Goal: Task Accomplishment & Management: Manage account settings

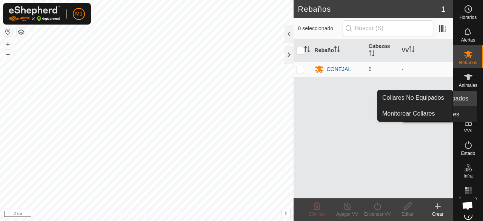
click at [463, 97] on icon at bounding box center [467, 99] width 9 height 9
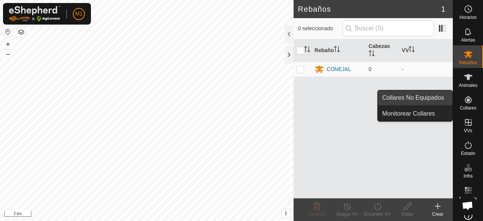
click at [437, 98] on link "Collares No Equipados" at bounding box center [414, 97] width 75 height 15
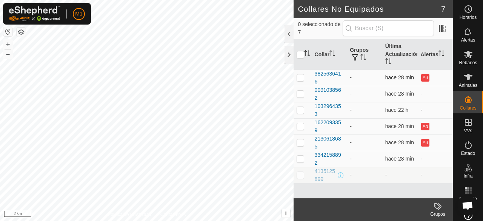
click at [332, 75] on div "3825636416" at bounding box center [328, 78] width 29 height 16
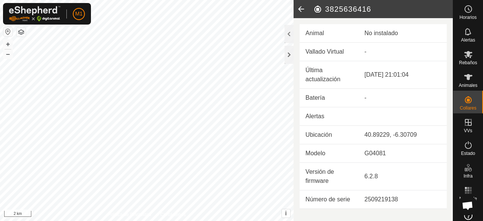
click at [303, 11] on icon at bounding box center [300, 9] width 15 height 18
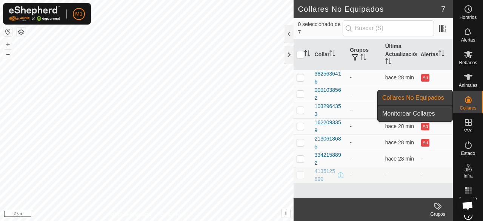
click at [439, 111] on link "Monitorear Collares" at bounding box center [414, 113] width 75 height 15
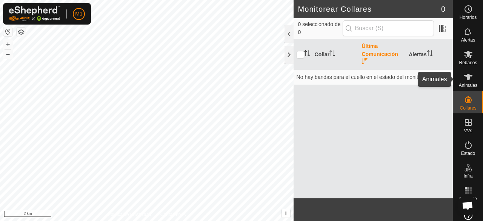
click at [465, 78] on icon at bounding box center [468, 77] width 8 height 6
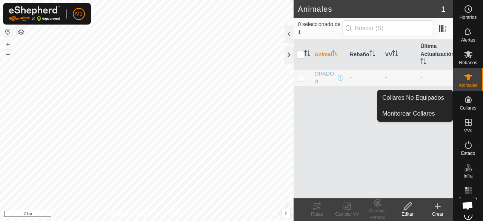
click at [465, 103] on icon at bounding box center [467, 99] width 7 height 7
click at [437, 101] on link "Collares No Equipados" at bounding box center [414, 97] width 75 height 15
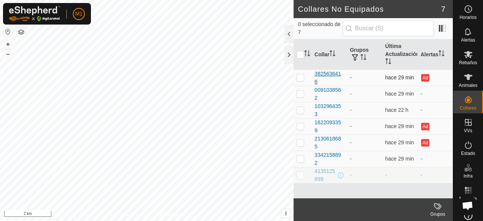
click at [326, 75] on div "3825636416" at bounding box center [328, 78] width 29 height 16
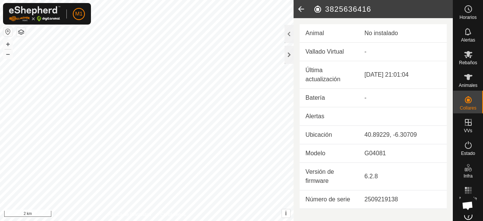
click at [300, 9] on icon at bounding box center [300, 9] width 15 height 18
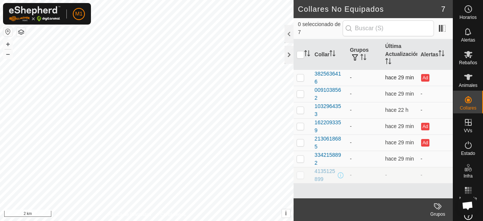
click at [301, 77] on p-checkbox at bounding box center [300, 77] width 8 height 6
checkbox input "true"
click at [465, 145] on icon at bounding box center [467, 144] width 9 height 9
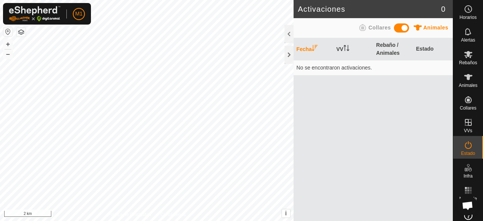
click at [398, 24] on span at bounding box center [401, 27] width 15 height 9
click at [402, 28] on span at bounding box center [401, 27] width 15 height 9
click at [464, 13] on icon at bounding box center [467, 9] width 9 height 9
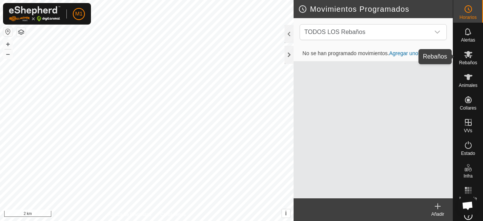
click at [465, 55] on icon at bounding box center [468, 54] width 8 height 7
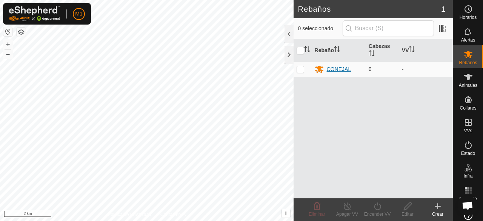
click at [336, 66] on div "CONEJAL" at bounding box center [338, 69] width 25 height 8
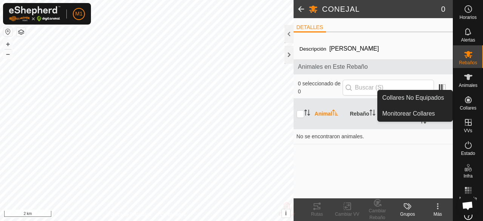
click at [463, 99] on icon at bounding box center [467, 99] width 9 height 9
click at [466, 104] on icon at bounding box center [467, 99] width 9 height 9
click at [442, 98] on link "Collares No Equipados" at bounding box center [414, 97] width 75 height 15
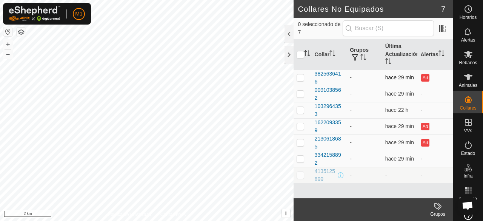
click at [331, 78] on div "3825636416" at bounding box center [328, 78] width 29 height 16
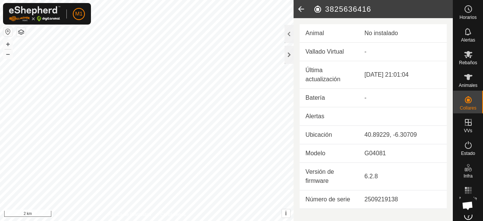
click at [319, 11] on h2 "3825636416" at bounding box center [382, 9] width 139 height 9
click at [302, 11] on icon at bounding box center [300, 9] width 15 height 18
